Goal: Task Accomplishment & Management: Manage account settings

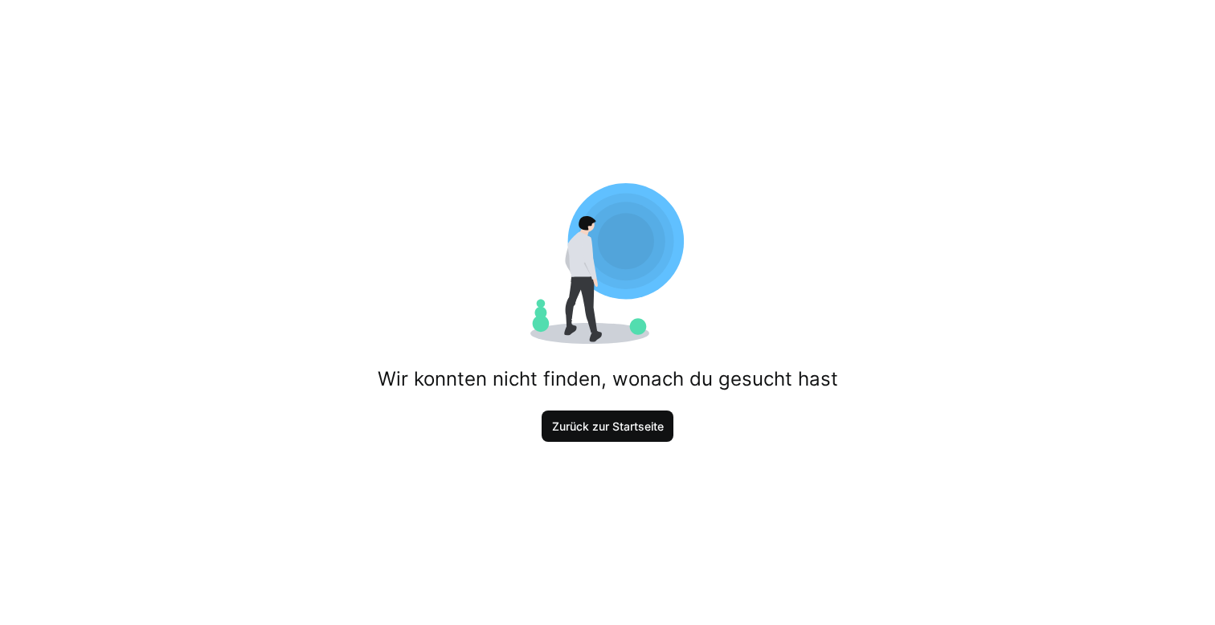
click at [596, 418] on span "Zurück zur Startseite" at bounding box center [608, 427] width 133 height 32
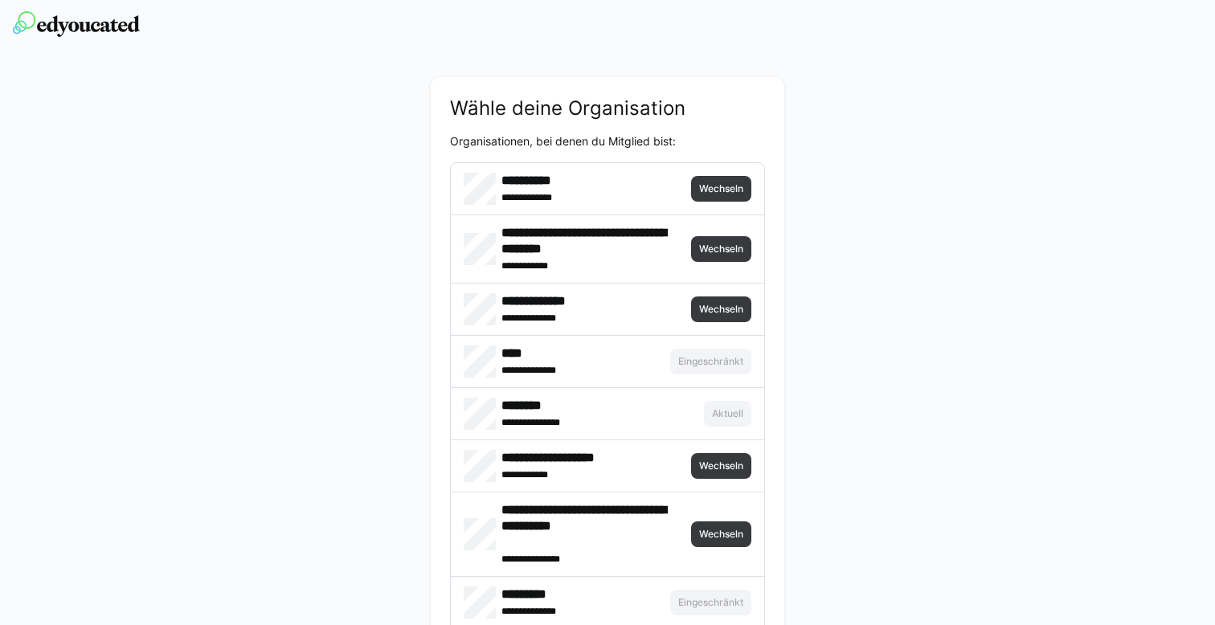
click at [109, 27] on img at bounding box center [76, 24] width 127 height 26
click at [715, 192] on span "Wechseln" at bounding box center [720, 188] width 47 height 13
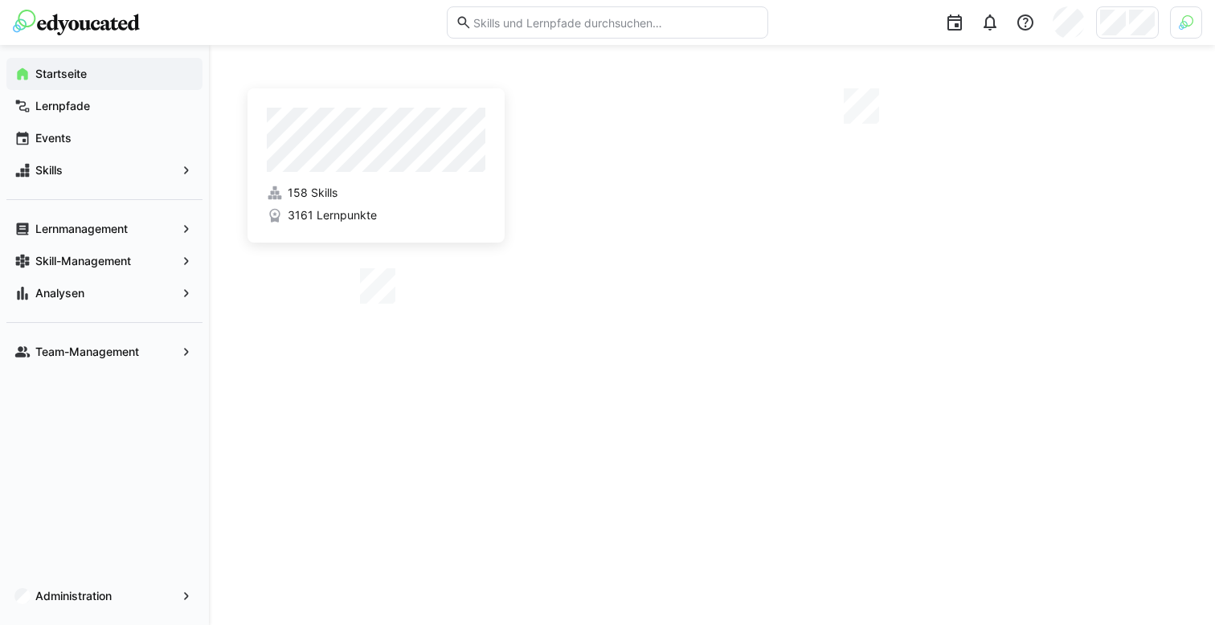
click at [1184, 22] on img at bounding box center [1186, 22] width 14 height 14
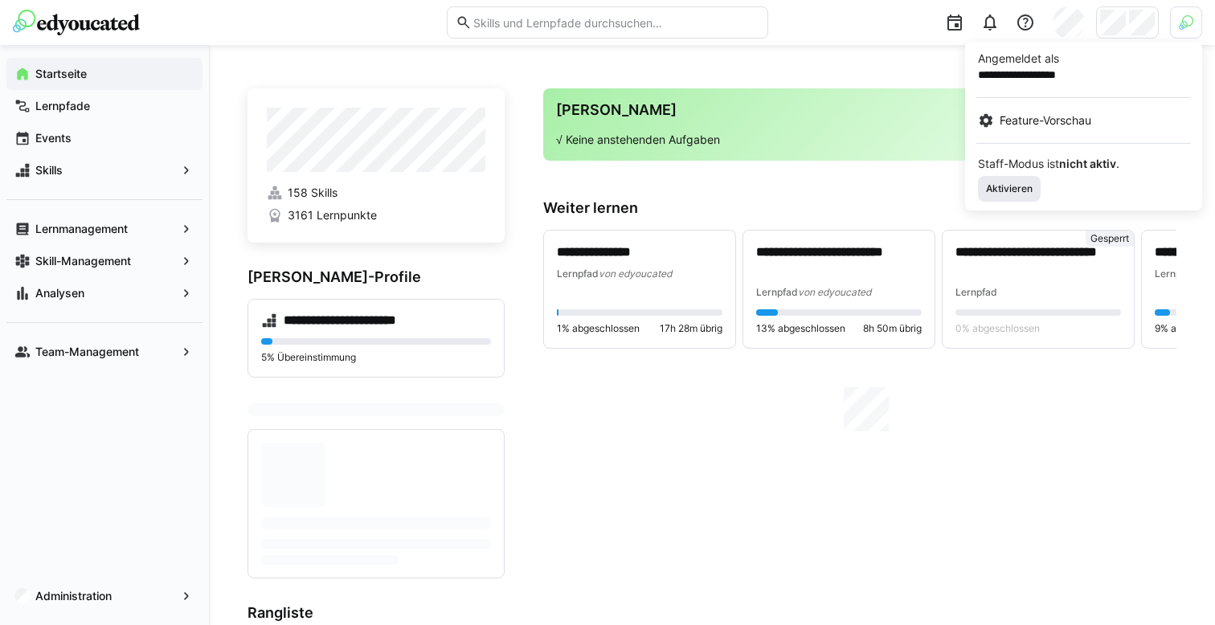
click at [1008, 184] on span "Aktivieren" at bounding box center [1009, 188] width 50 height 13
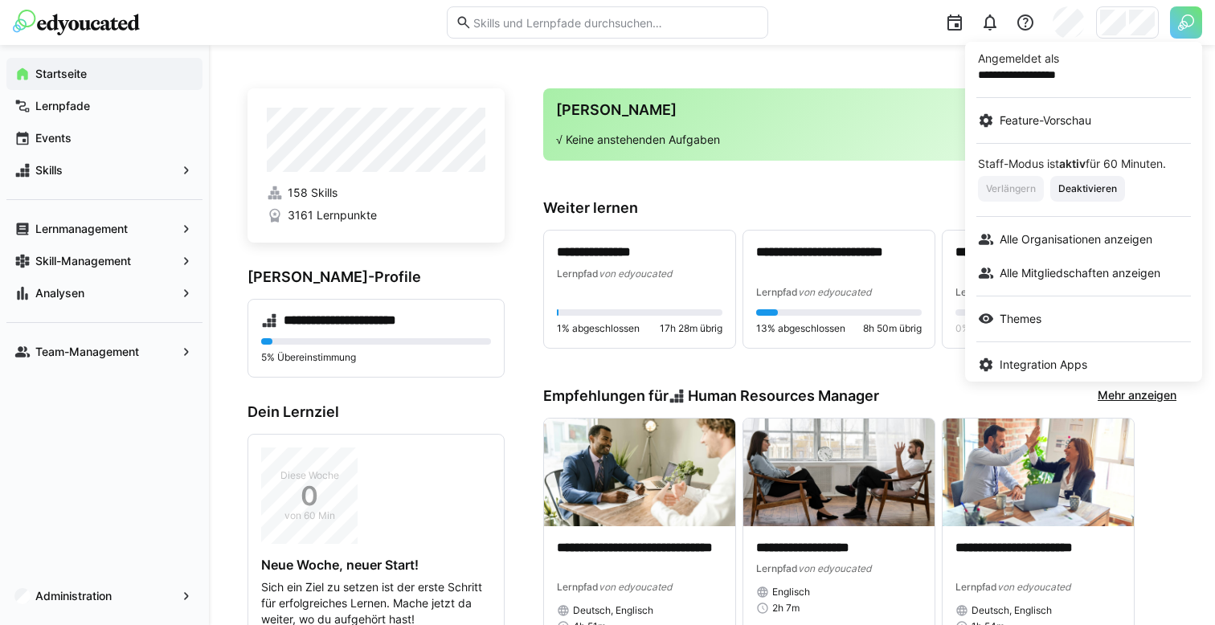
click at [1100, 9] on div at bounding box center [607, 312] width 1215 height 625
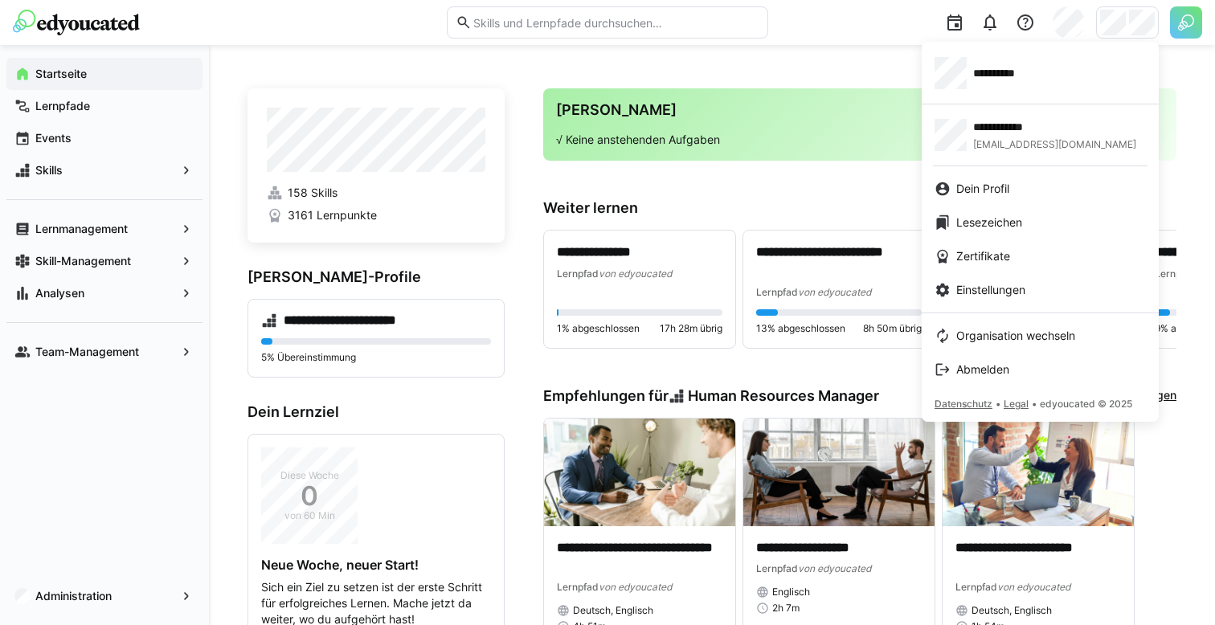
click at [1187, 24] on div at bounding box center [607, 312] width 1215 height 625
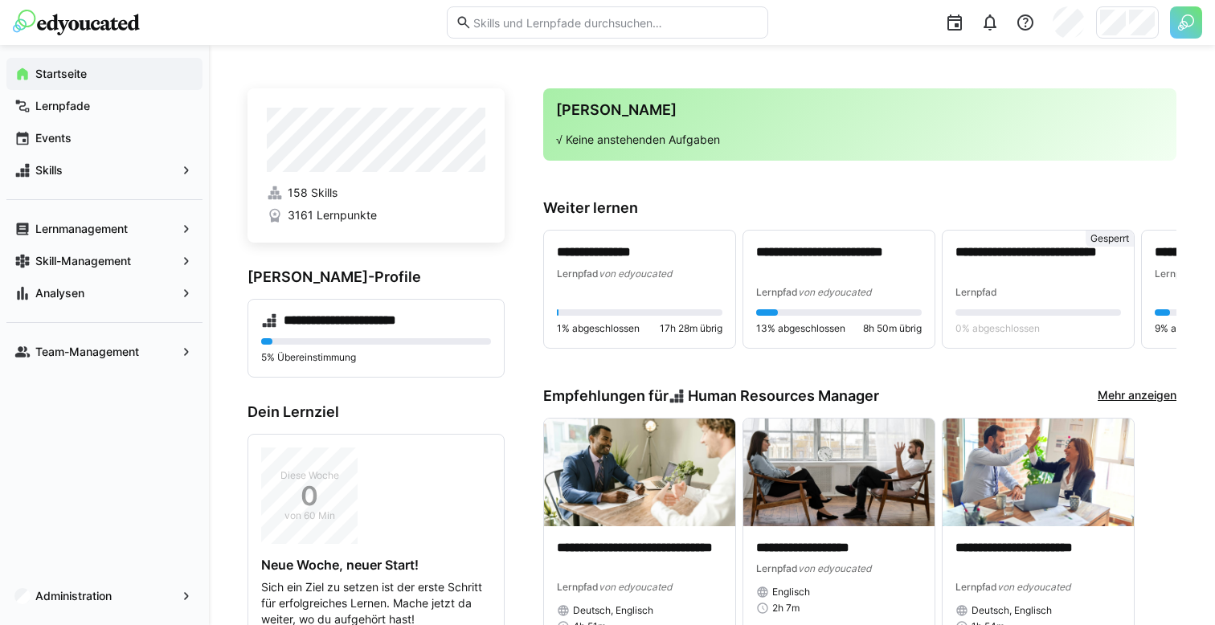
click at [1187, 24] on img at bounding box center [1186, 22] width 32 height 32
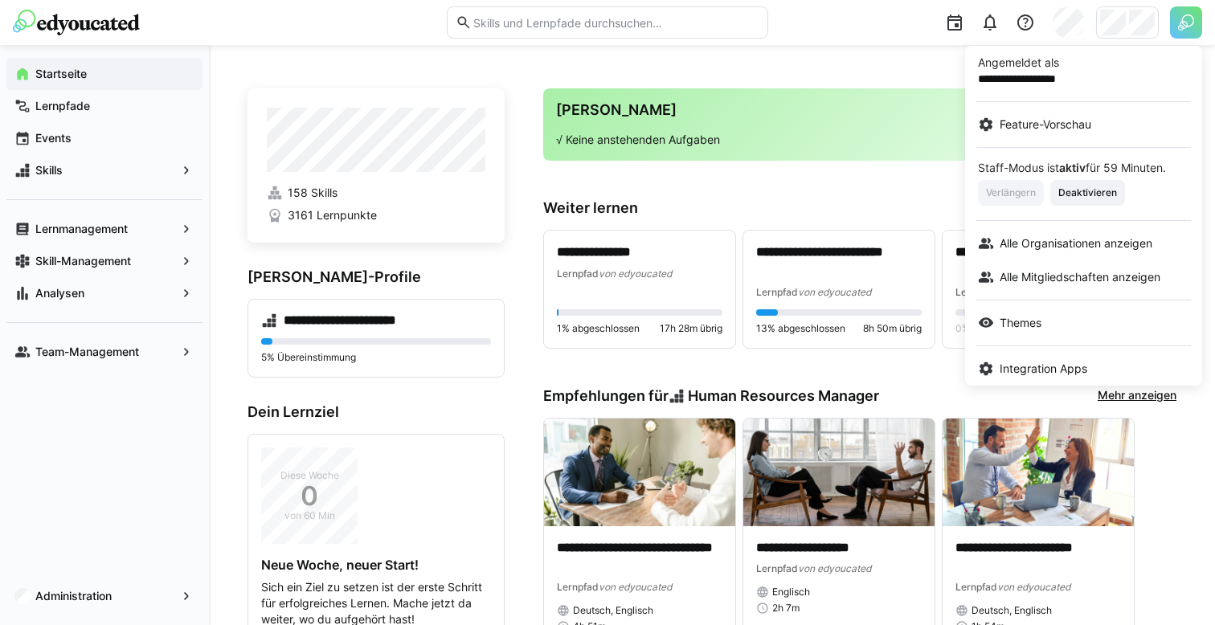
click at [1106, 29] on div at bounding box center [607, 312] width 1215 height 625
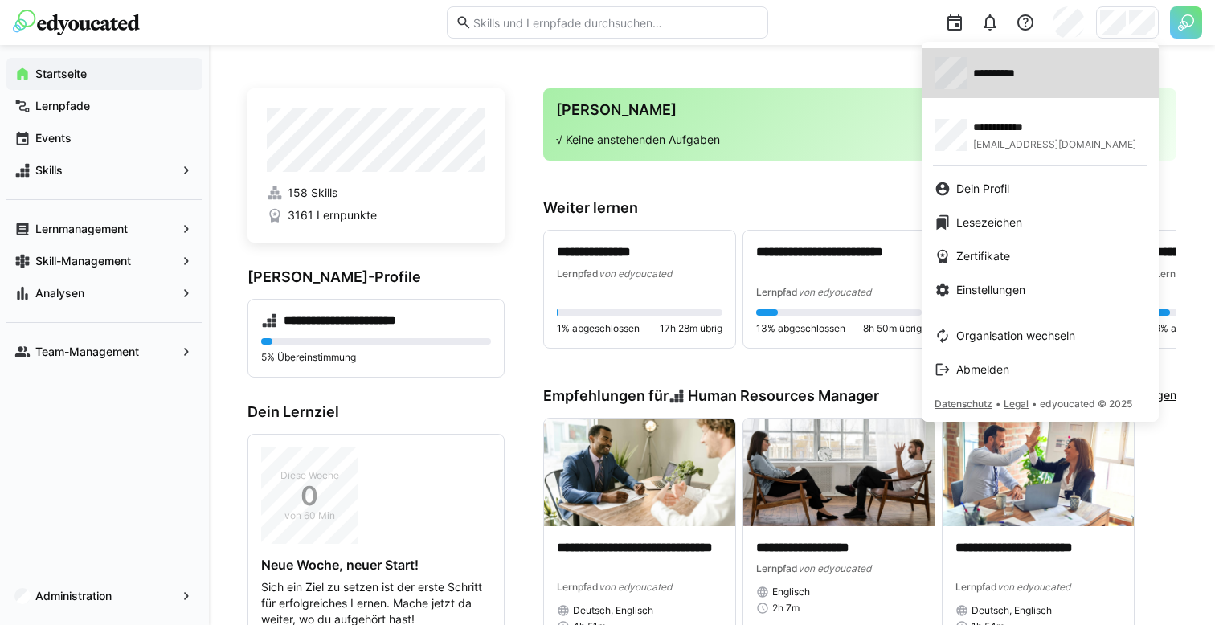
click at [1007, 88] on div "**********" at bounding box center [1039, 73] width 211 height 32
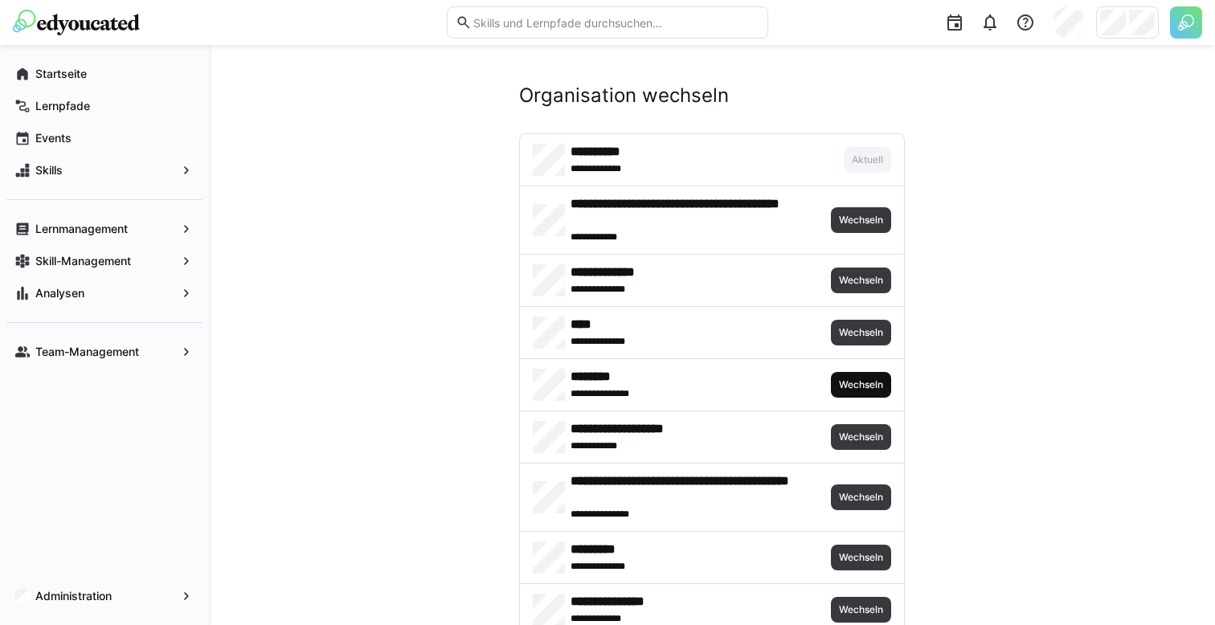
click at [850, 388] on span "Wechseln" at bounding box center [860, 384] width 47 height 13
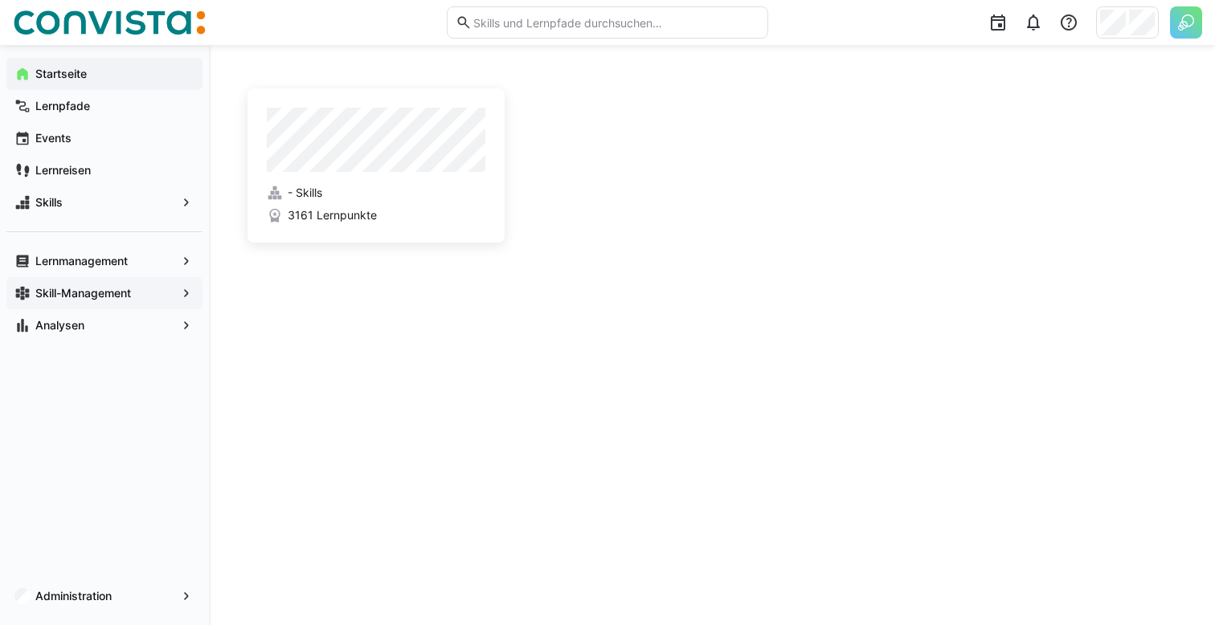
click at [0, 0] on app-navigation-label "Skill-Management" at bounding box center [0, 0] width 0 height 0
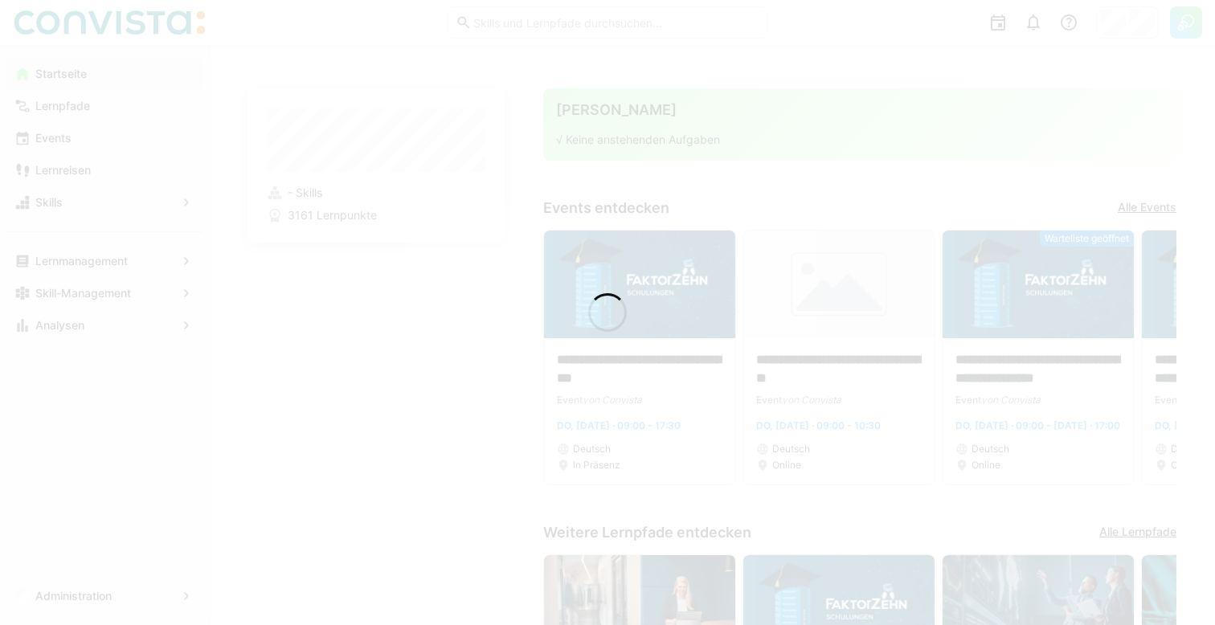
click at [91, 256] on div at bounding box center [607, 312] width 1215 height 625
click at [0, 0] on app-navigation-label "Lernmanagement" at bounding box center [0, 0] width 0 height 0
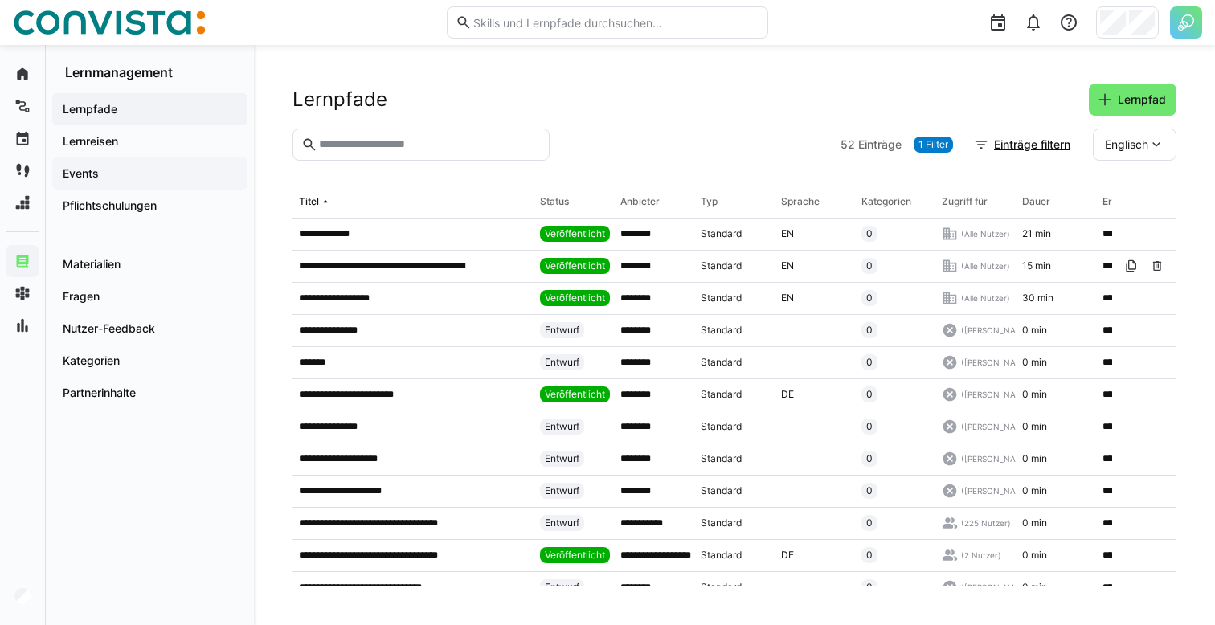
click at [125, 178] on span "Events" at bounding box center [149, 174] width 179 height 16
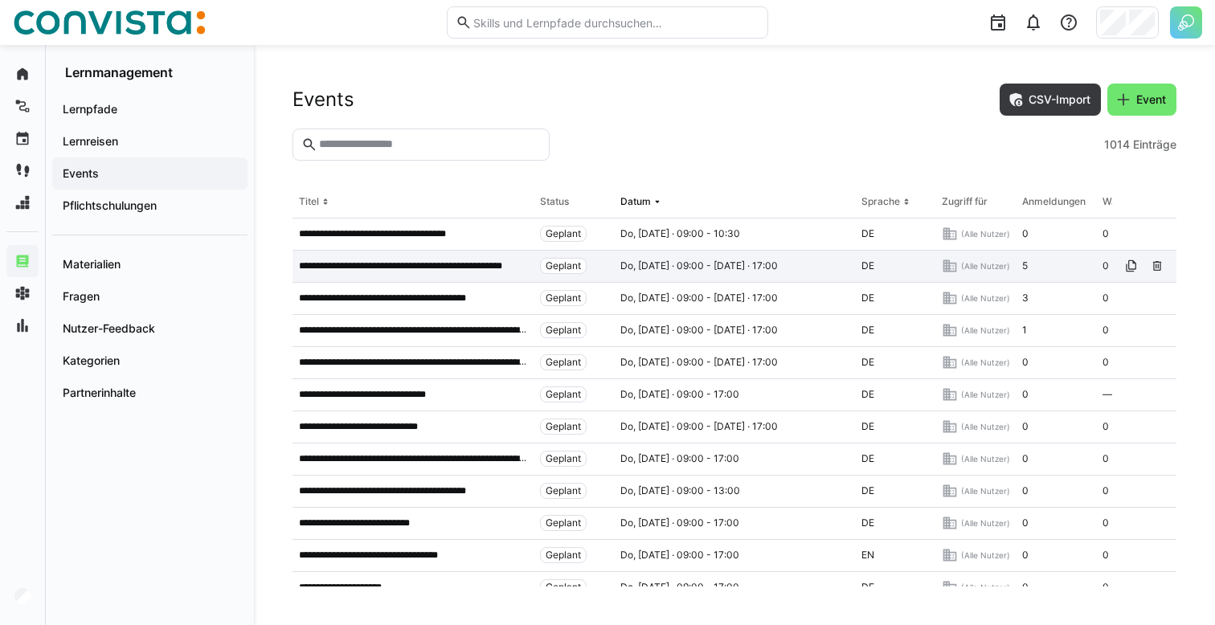
click at [431, 272] on p "**********" at bounding box center [413, 266] width 228 height 13
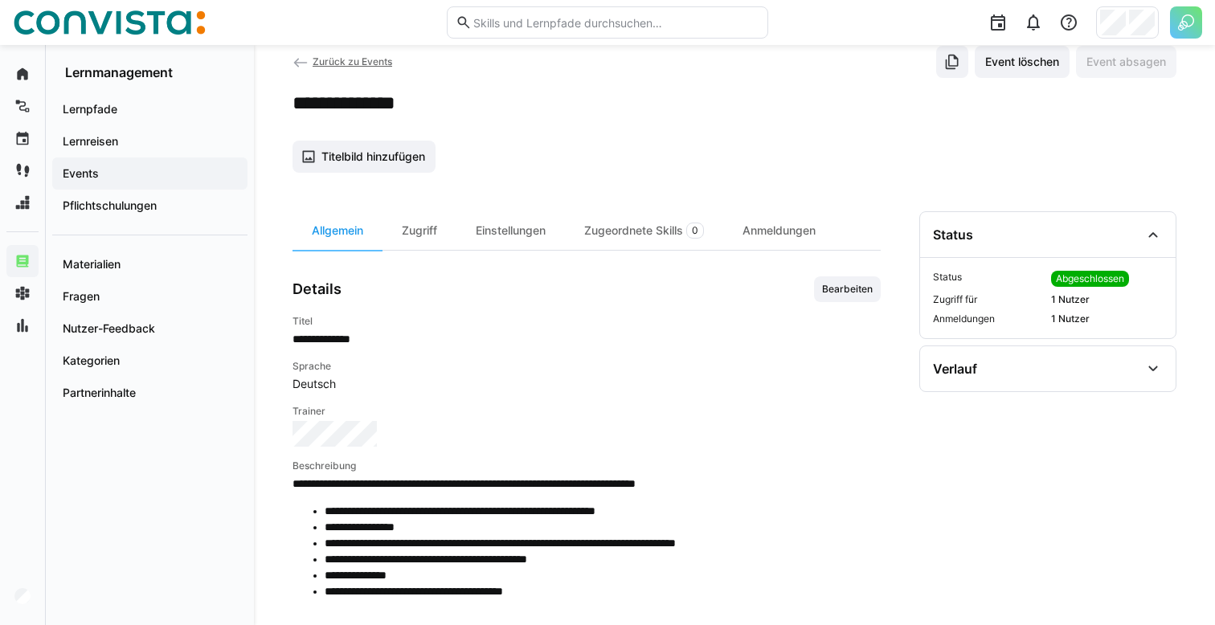
scroll to position [57, 0]
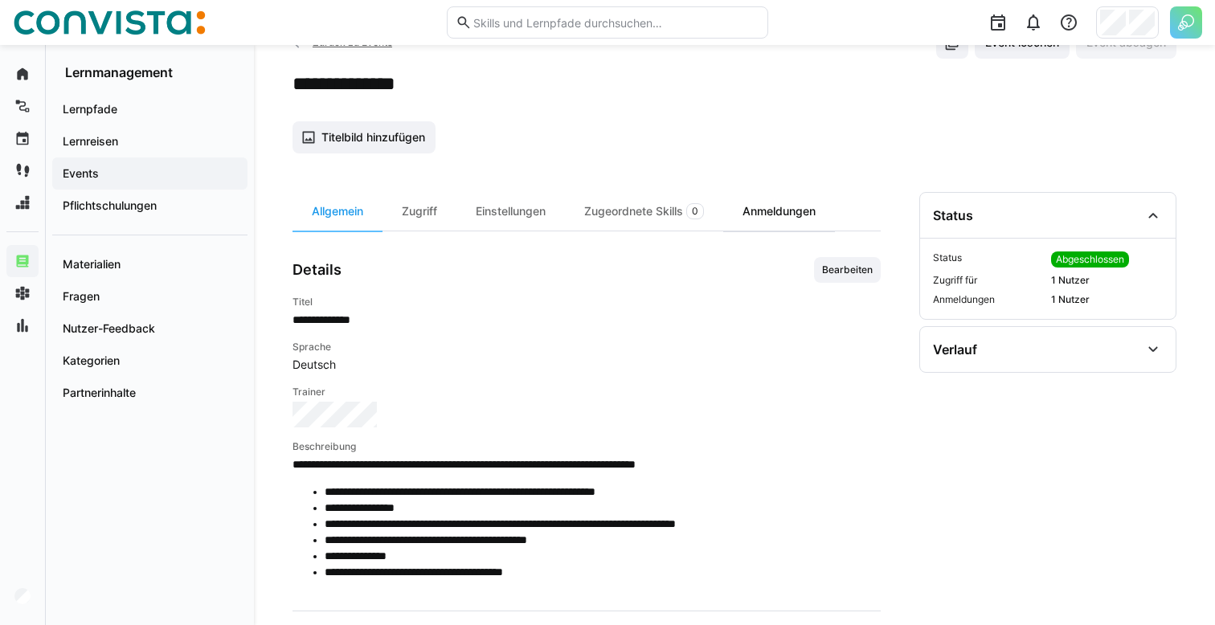
click at [785, 207] on div "Anmeldungen" at bounding box center [779, 211] width 112 height 39
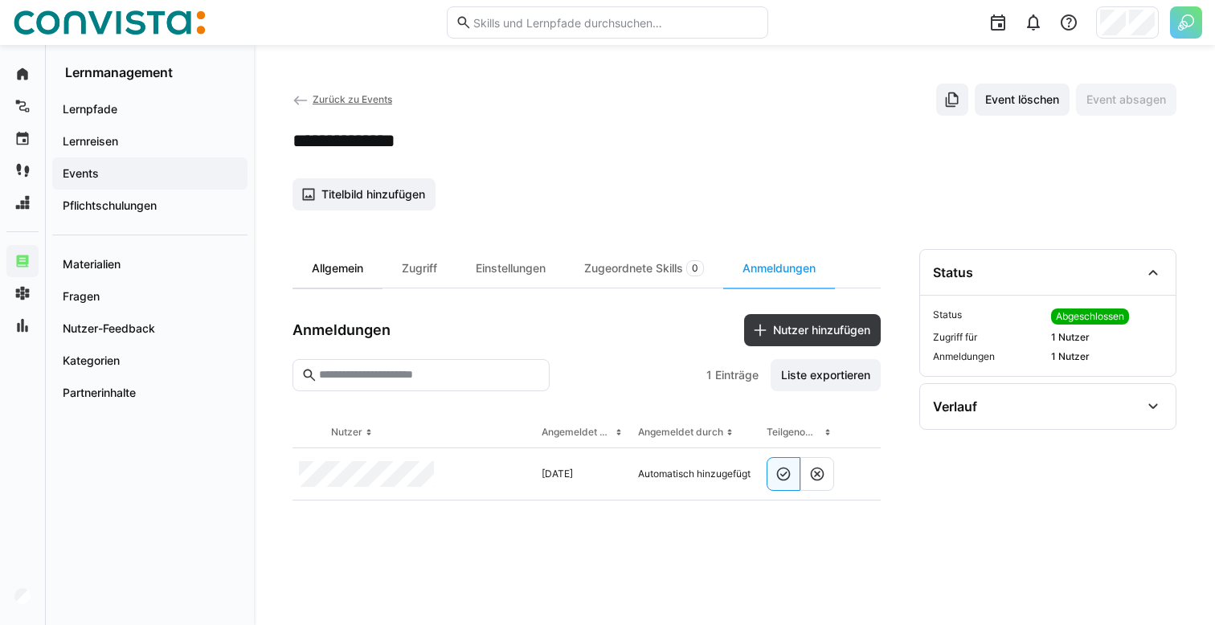
click at [329, 264] on div "Allgemein" at bounding box center [337, 268] width 90 height 39
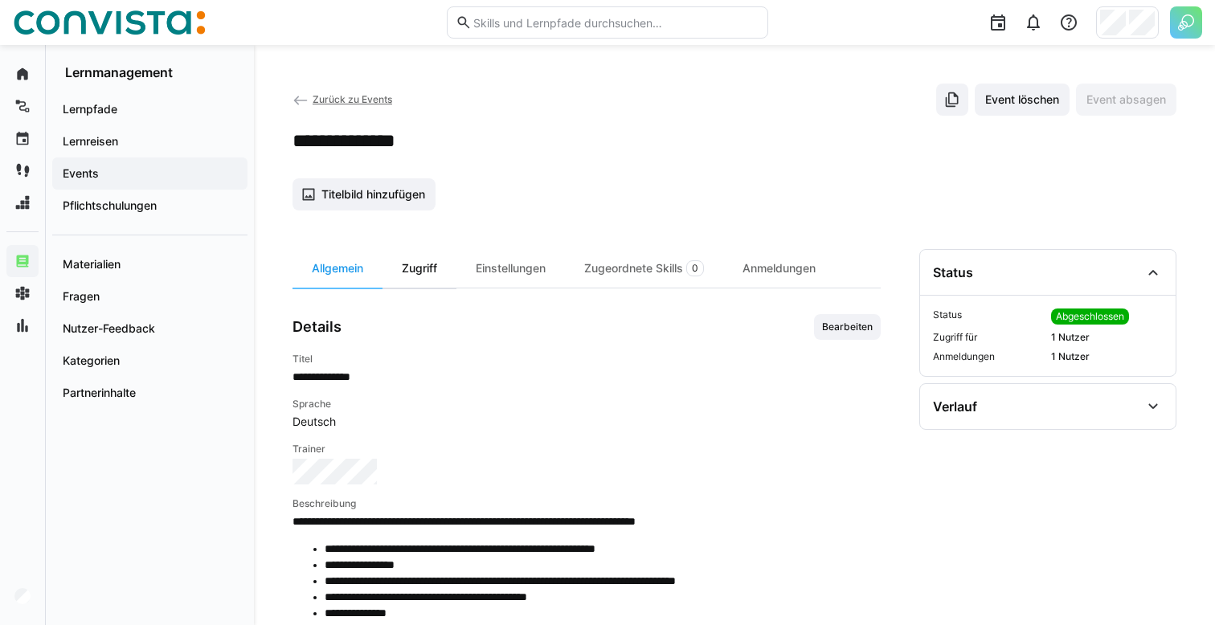
click at [425, 273] on div "Zugriff" at bounding box center [419, 268] width 74 height 39
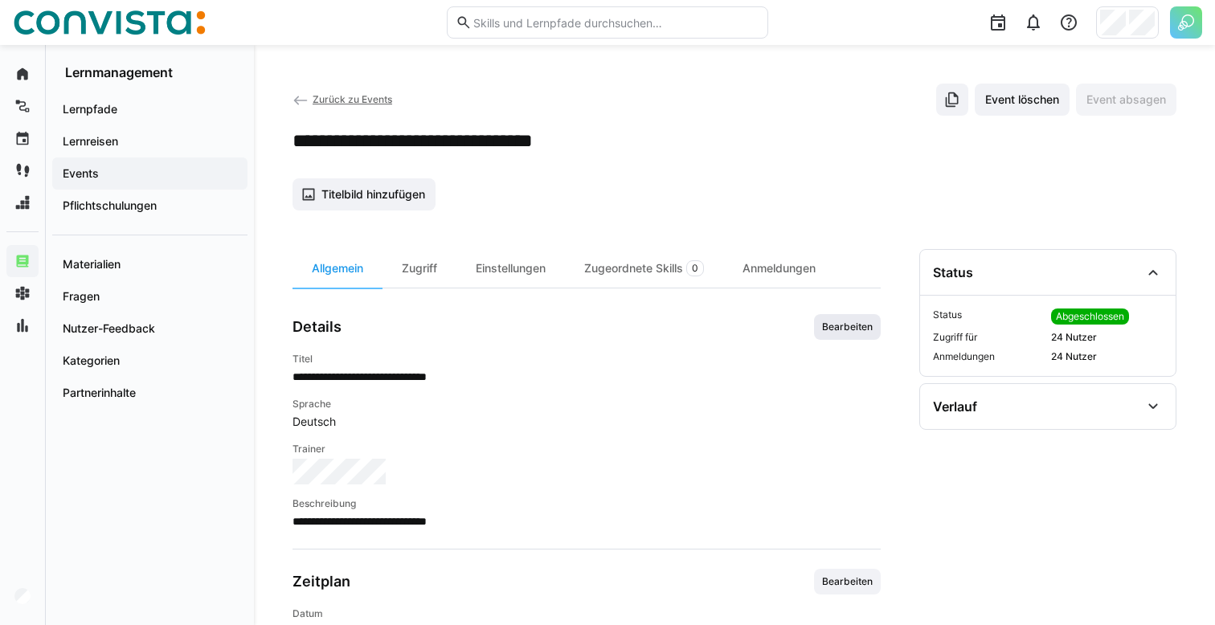
click at [835, 330] on span "Bearbeiten" at bounding box center [847, 327] width 54 height 13
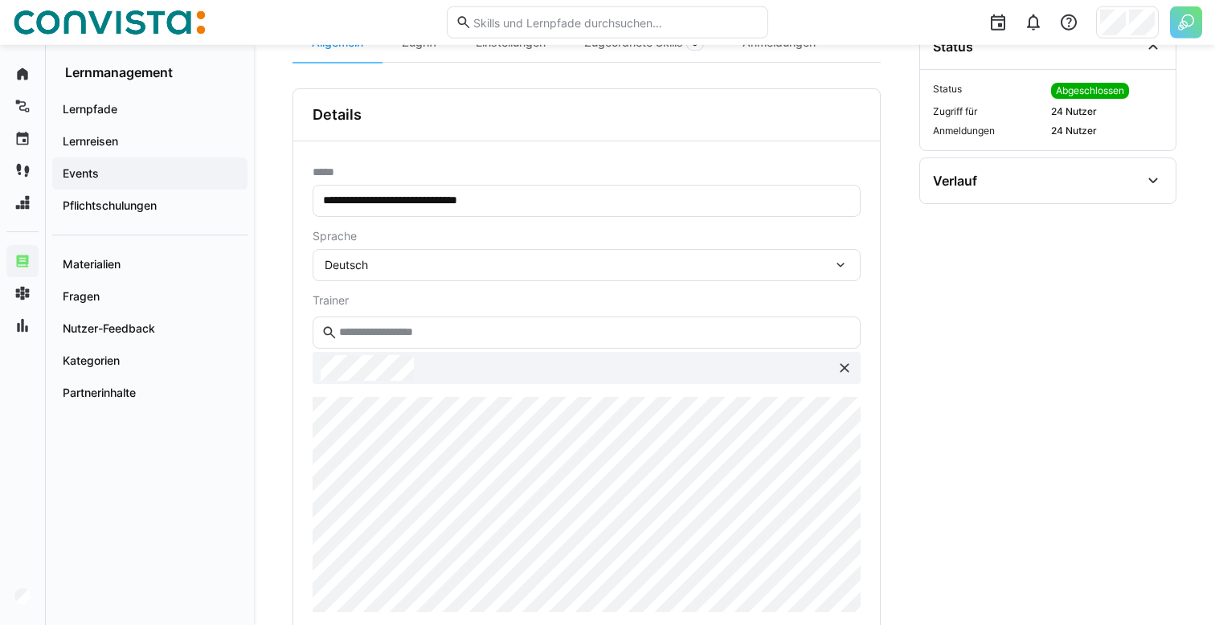
scroll to position [224, 0]
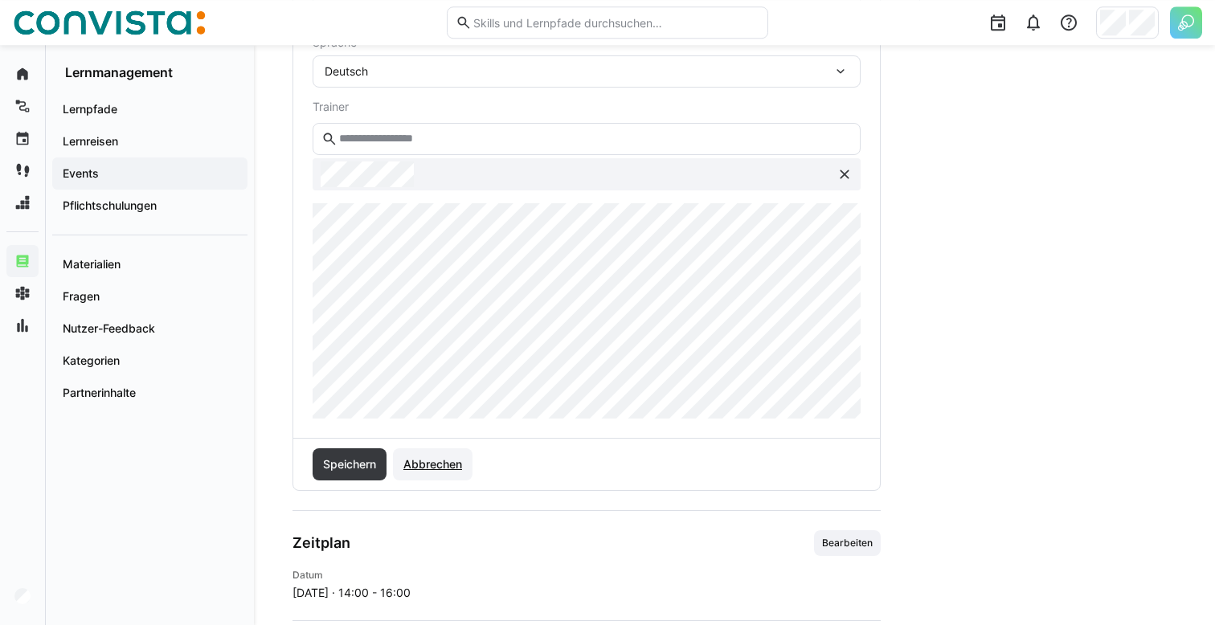
click at [425, 464] on span "Abbrechen" at bounding box center [432, 464] width 63 height 16
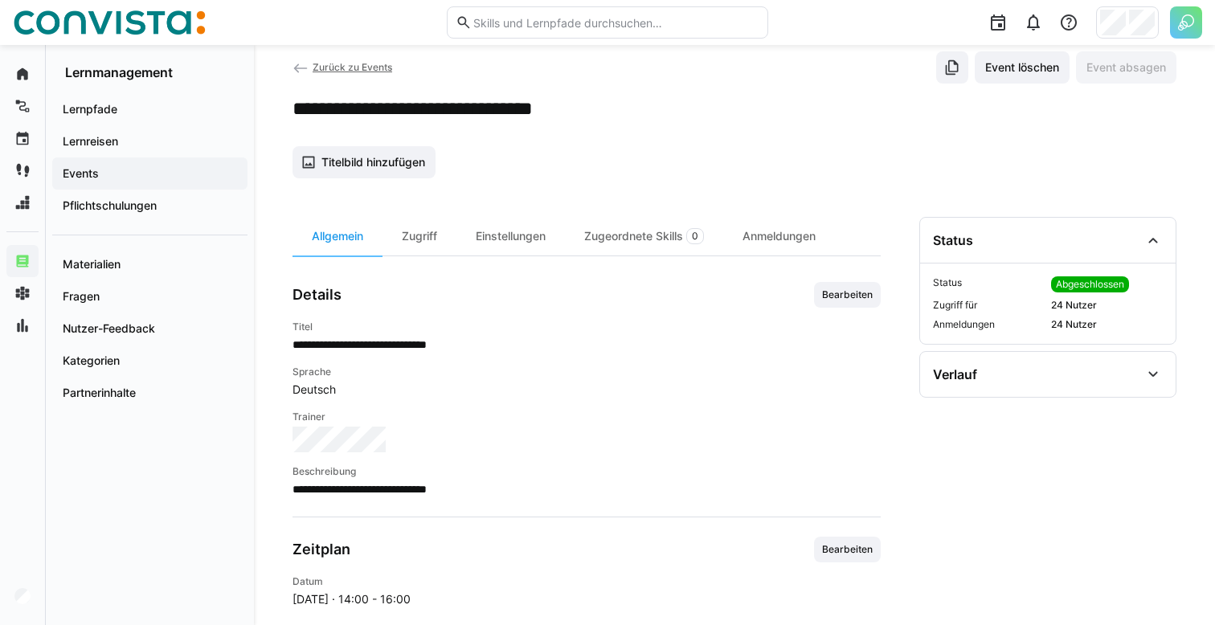
scroll to position [31, 0]
click at [974, 358] on div "Verlauf" at bounding box center [1048, 375] width 256 height 45
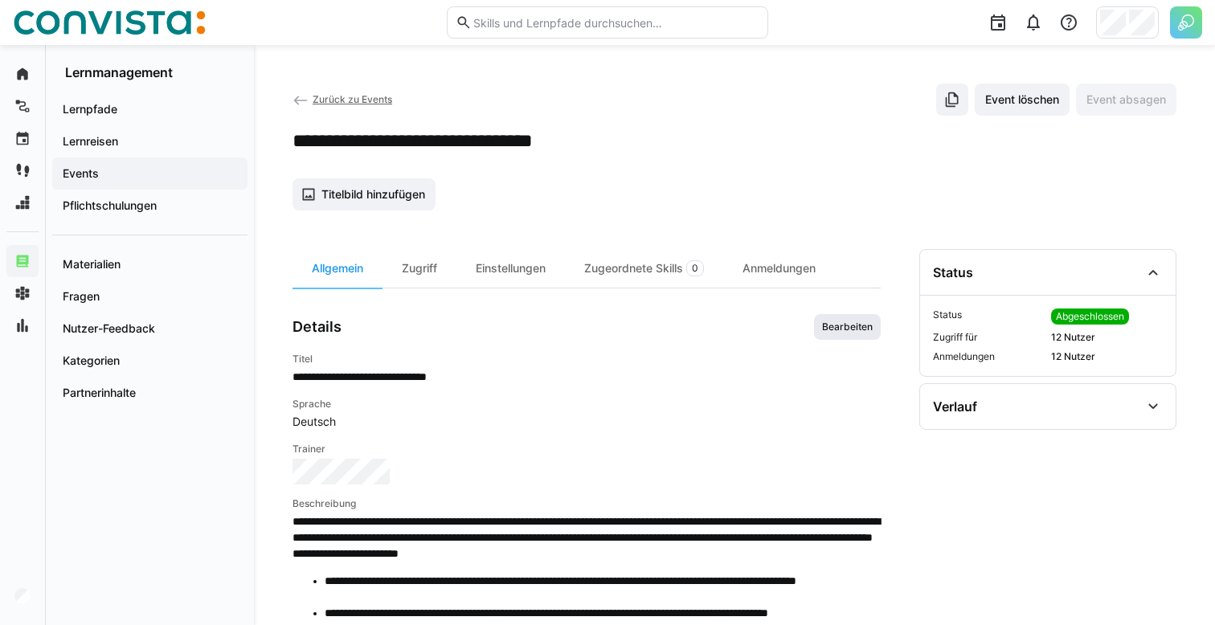
click at [830, 331] on span "Bearbeiten" at bounding box center [847, 327] width 54 height 13
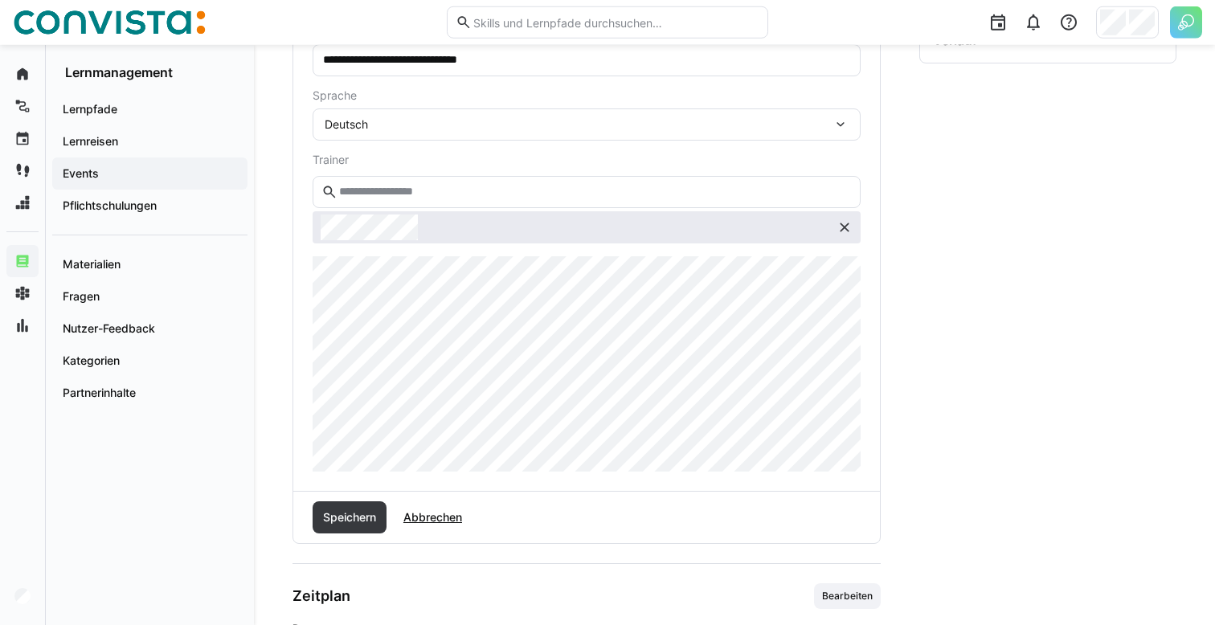
scroll to position [362, 0]
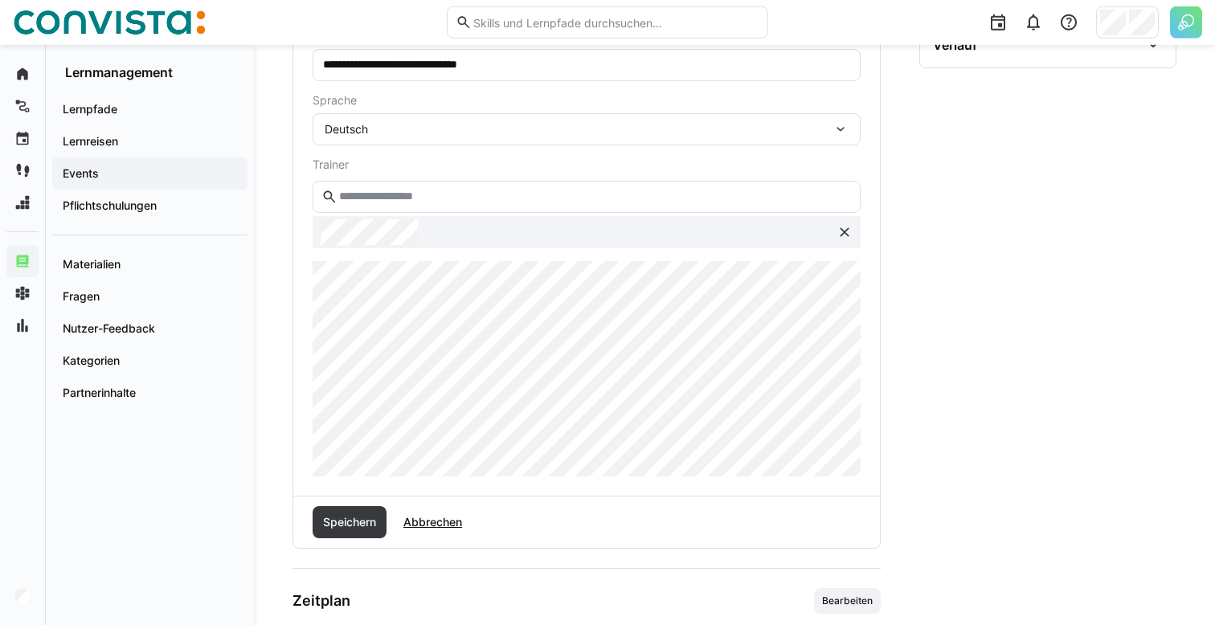
click at [734, 201] on input "text" at bounding box center [594, 197] width 514 height 14
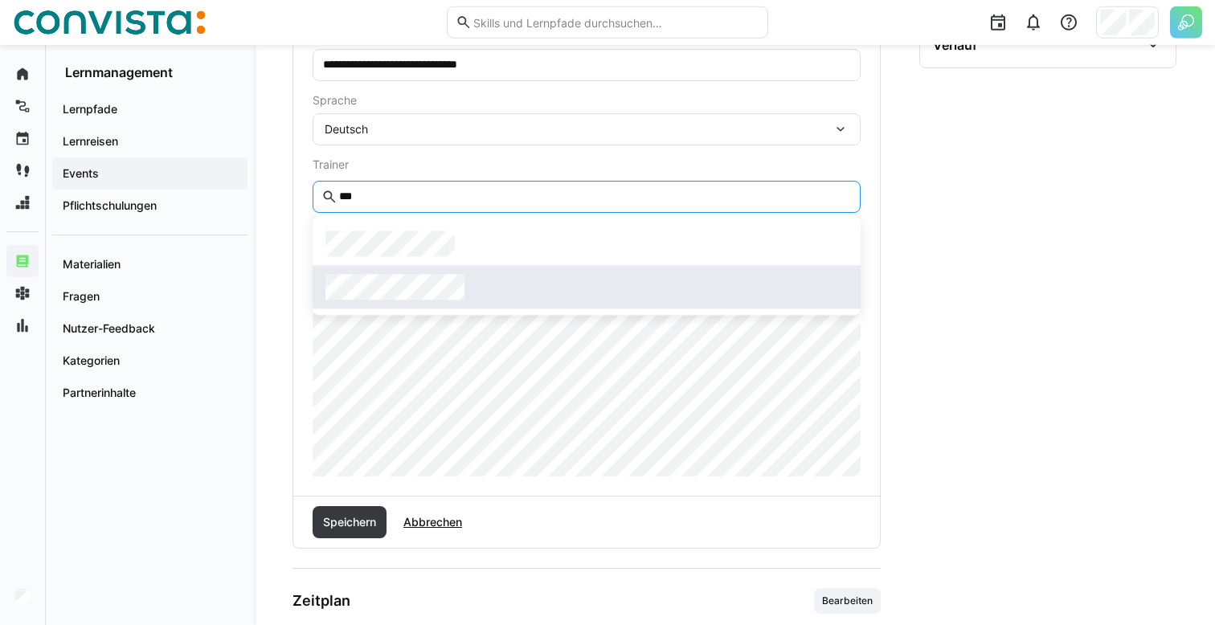
type input "***"
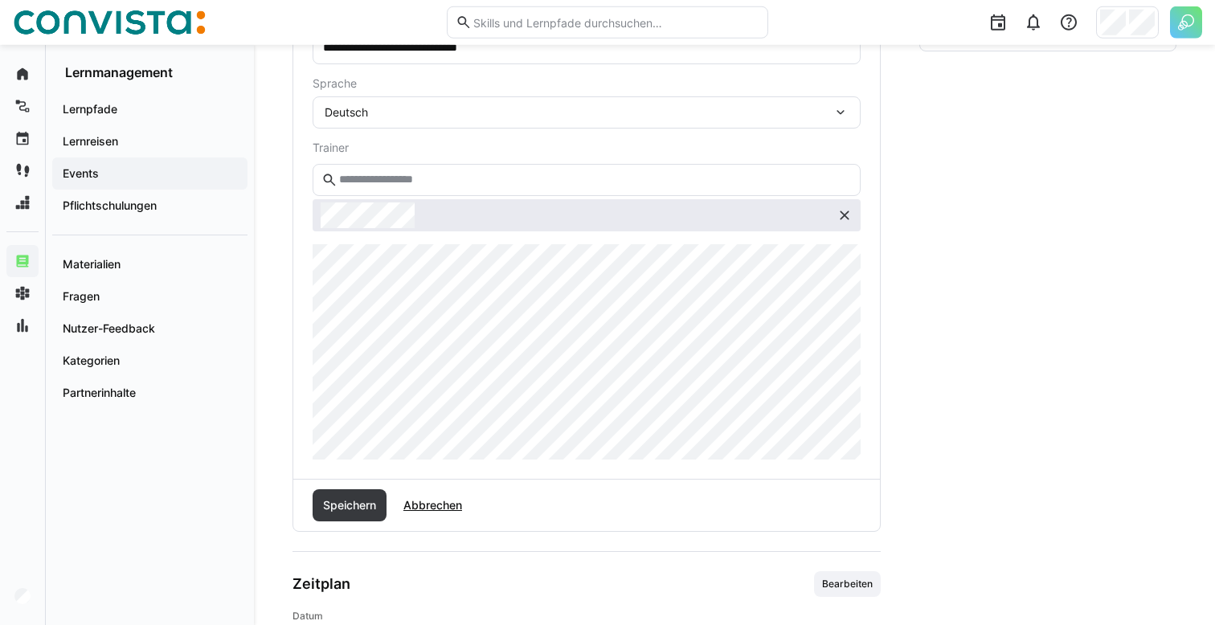
scroll to position [375, 0]
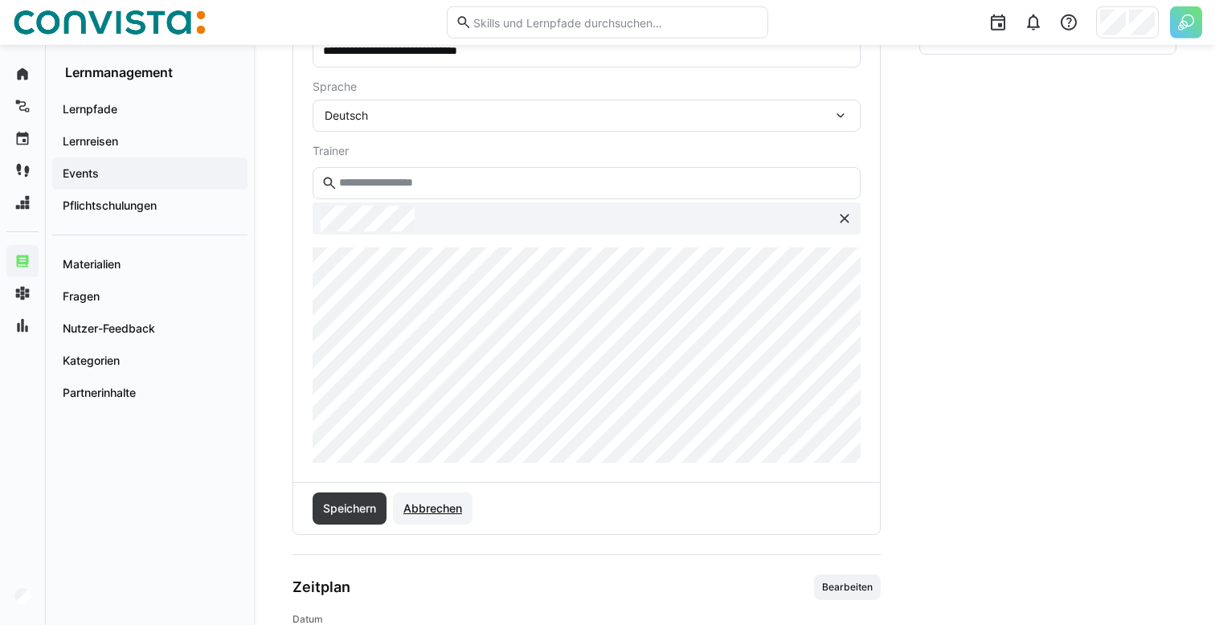
click at [454, 505] on span "Abbrechen" at bounding box center [432, 509] width 63 height 16
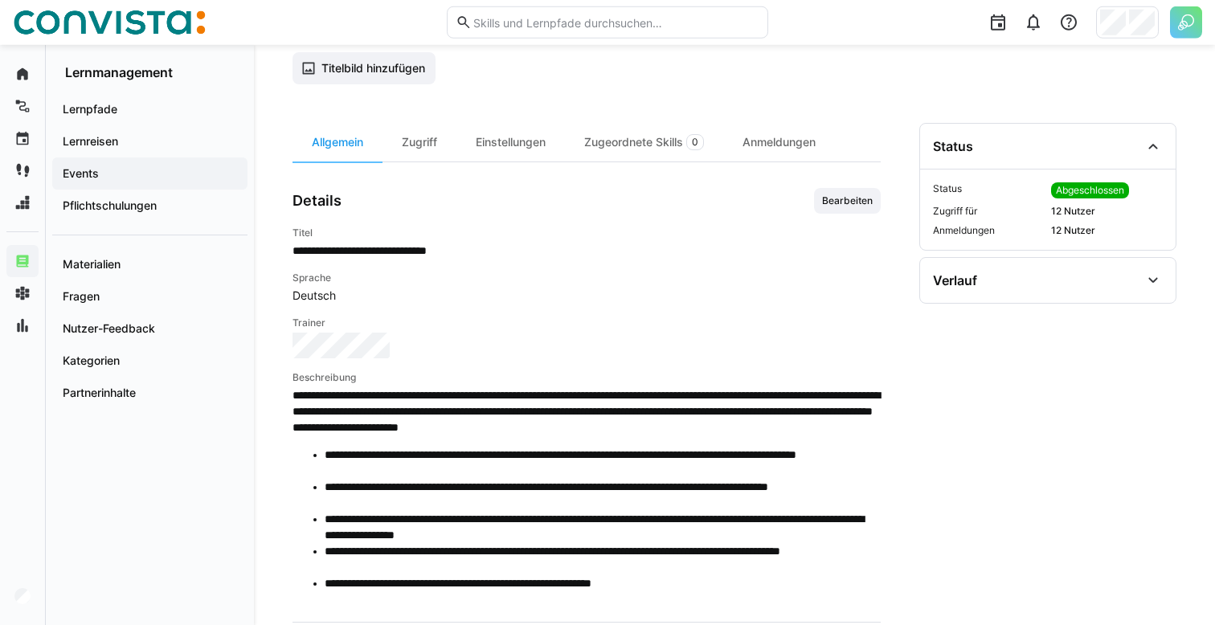
scroll to position [124, 0]
